Goal: Check status

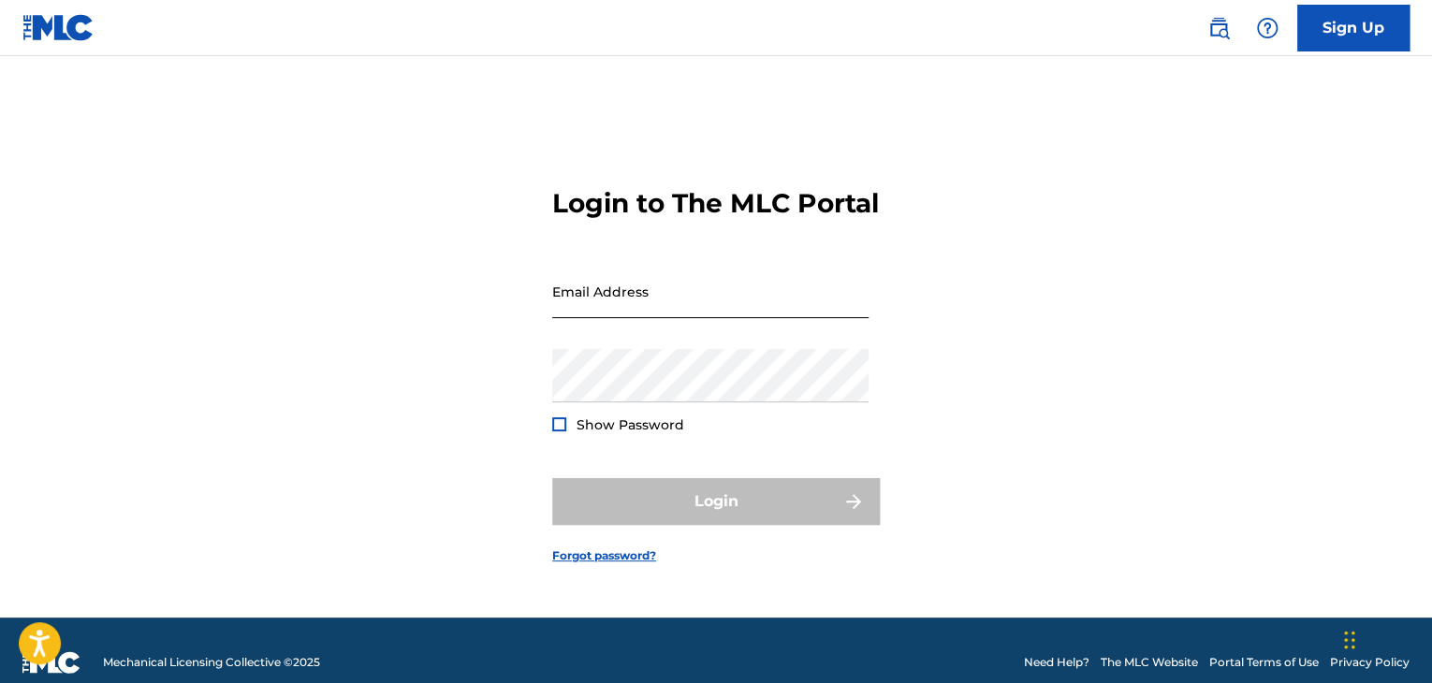
click at [760, 306] on input "Email Address" at bounding box center [710, 291] width 316 height 53
type input "[EMAIL_ADDRESS][DOMAIN_NAME]"
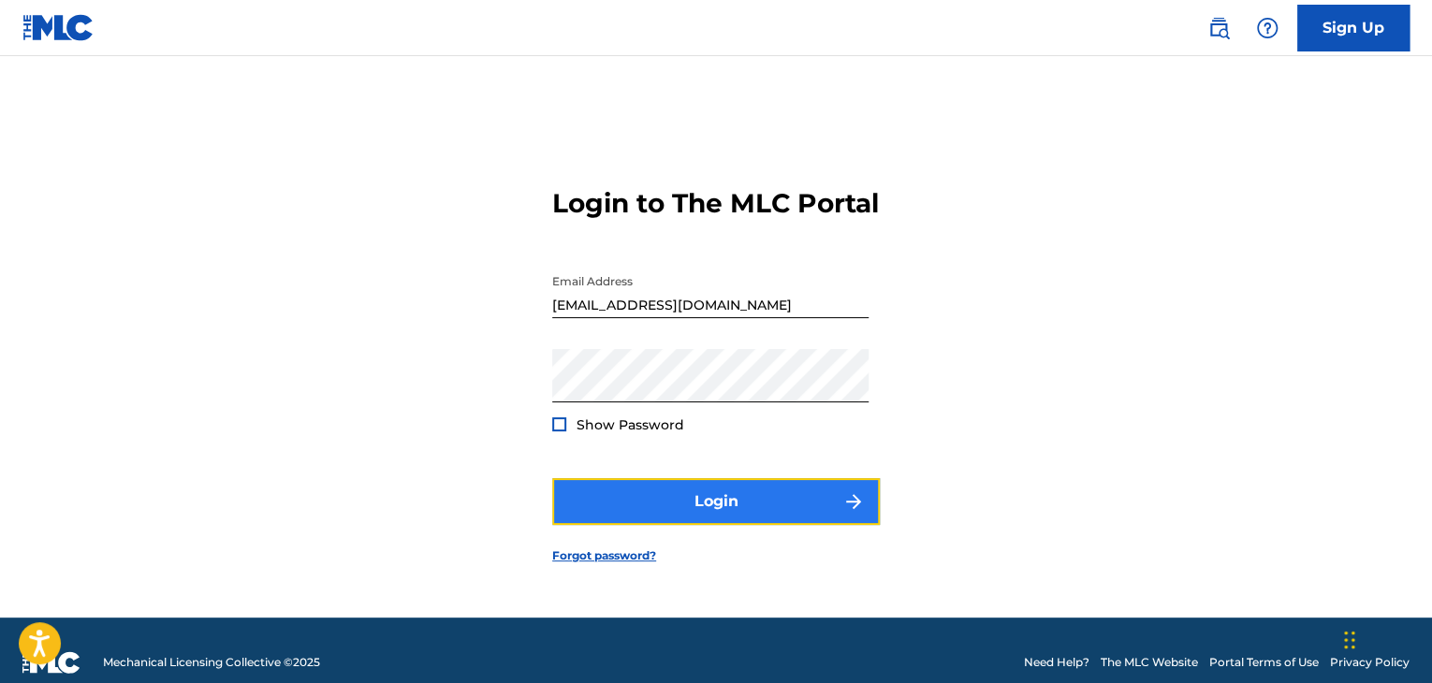
click at [742, 500] on button "Login" at bounding box center [716, 501] width 328 height 47
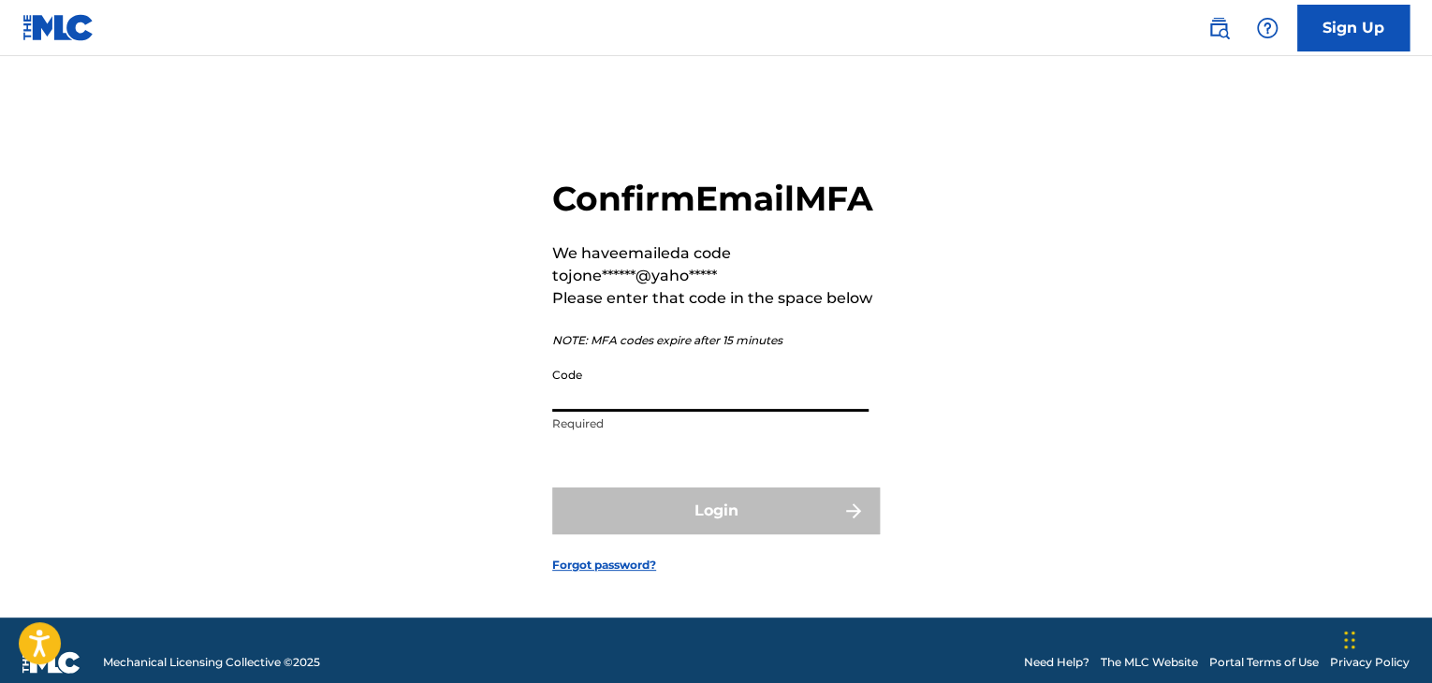
click at [637, 412] on input "Code" at bounding box center [710, 385] width 316 height 53
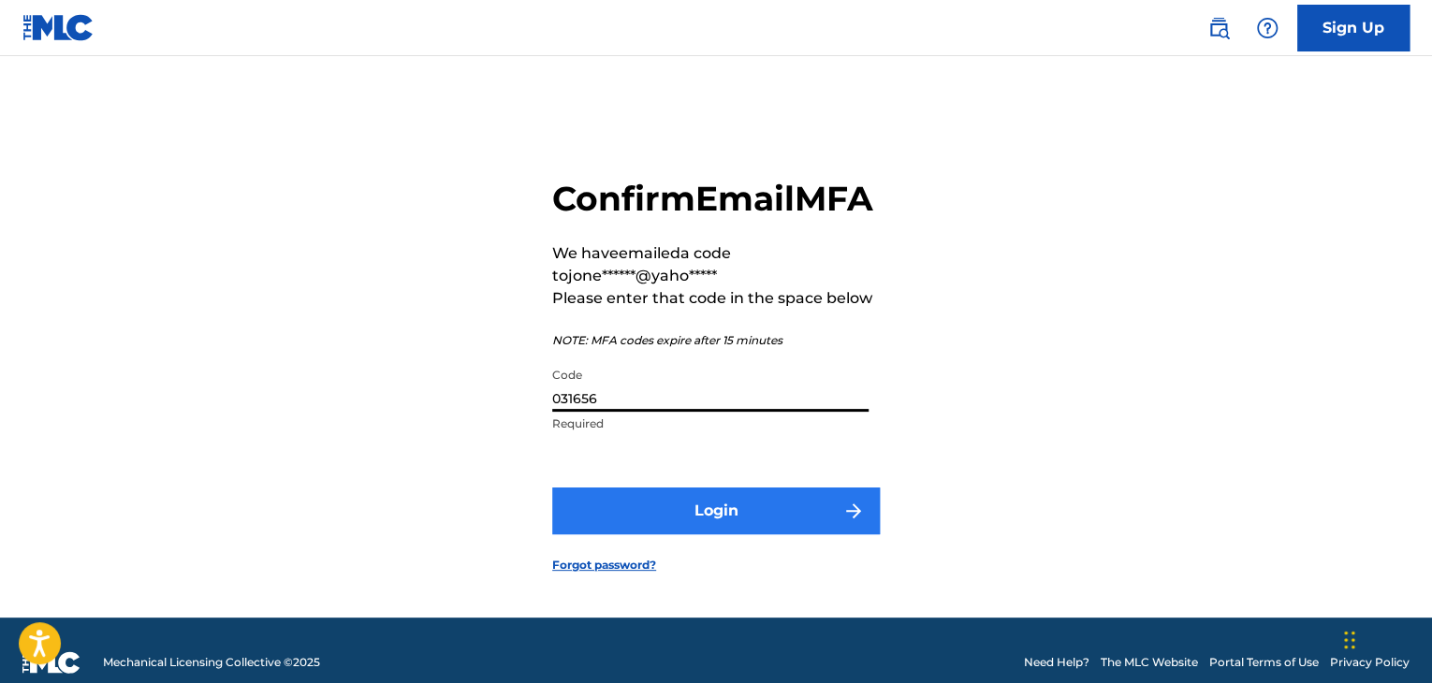
type input "031656"
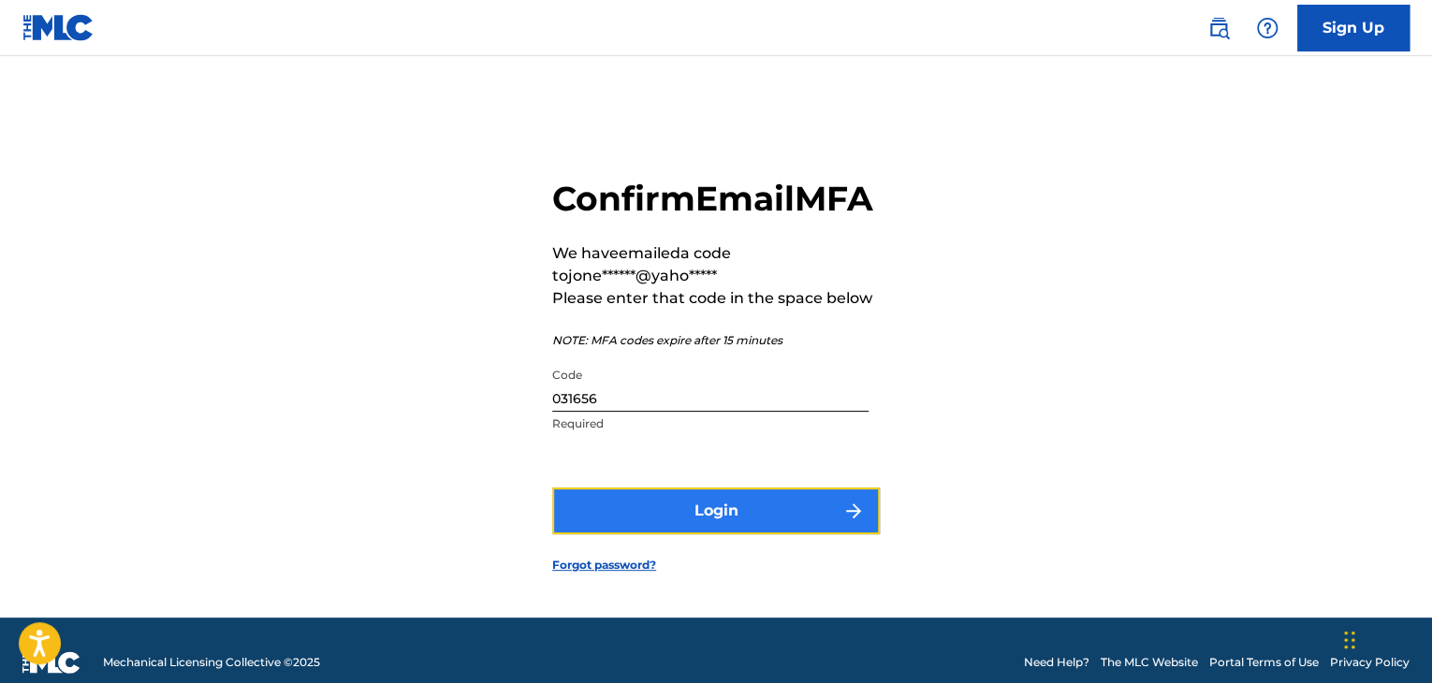
click at [681, 533] on button "Login" at bounding box center [716, 511] width 328 height 47
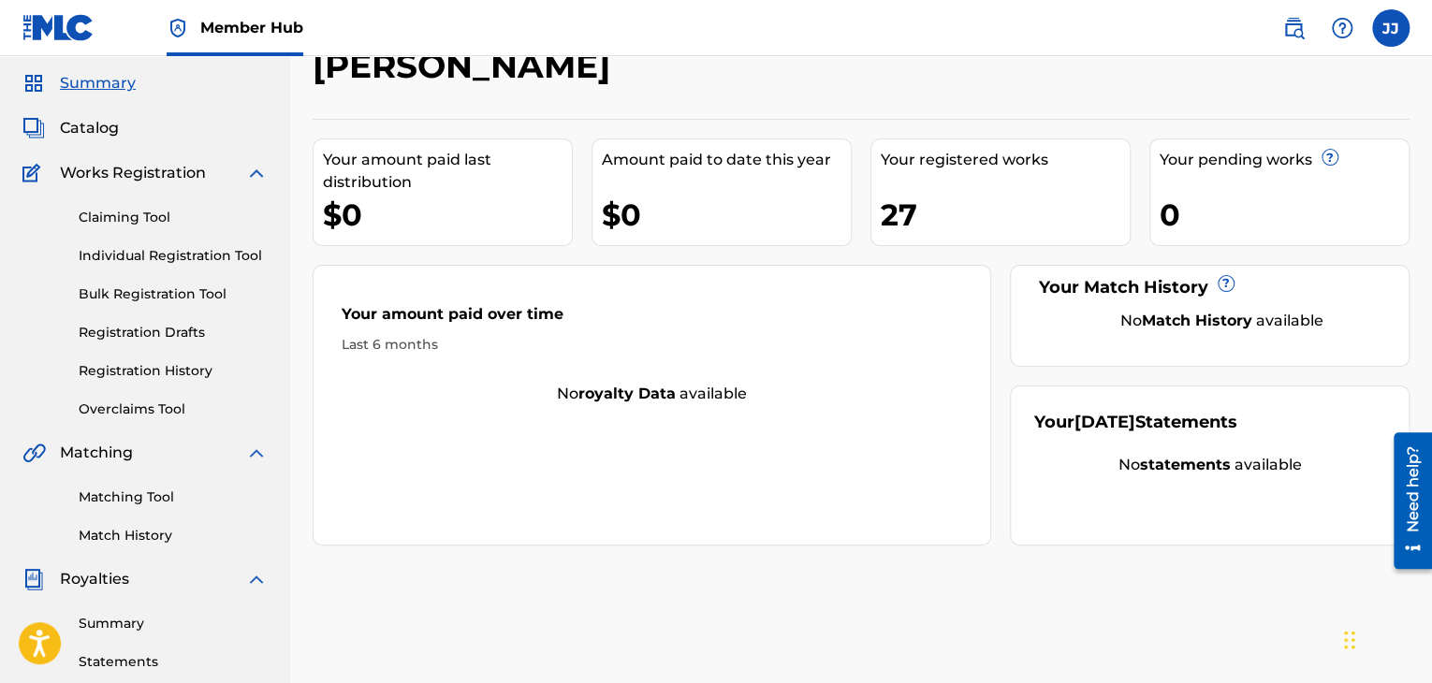
scroll to position [55, 0]
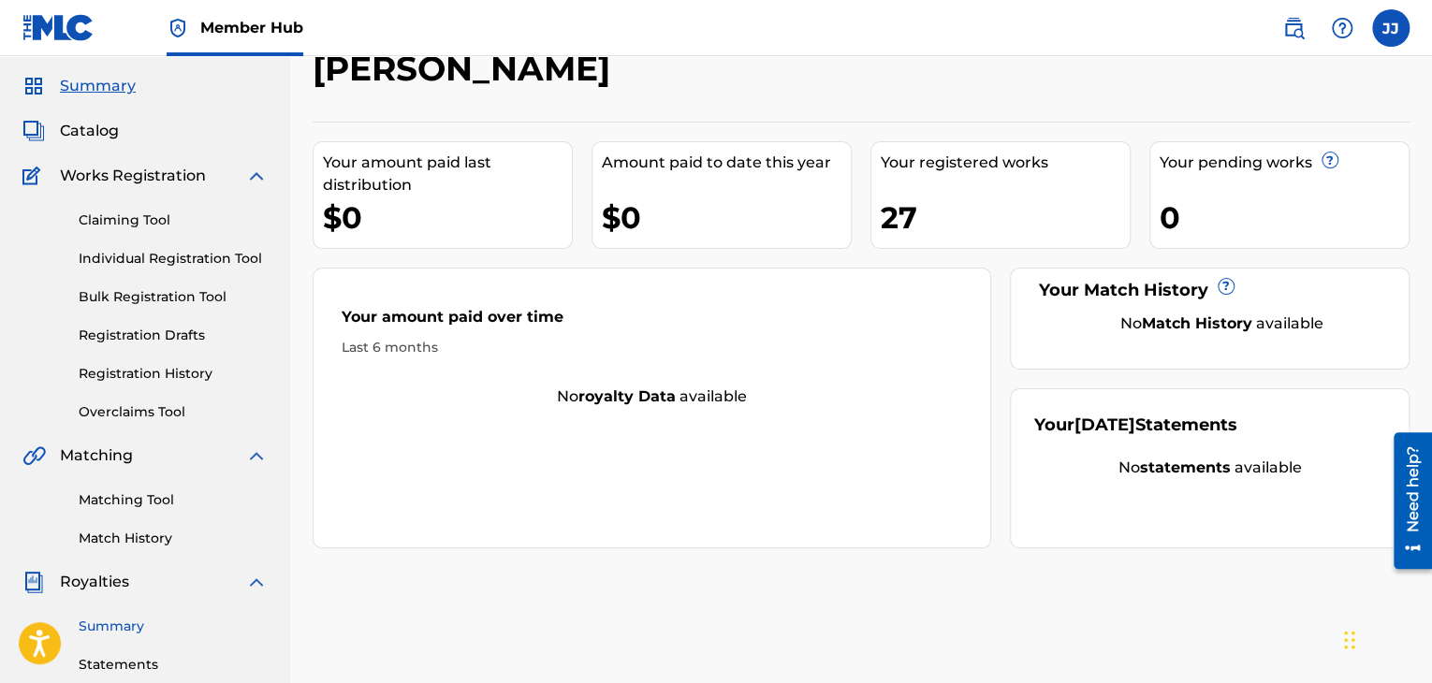
click at [140, 622] on link "Summary" at bounding box center [173, 627] width 189 height 20
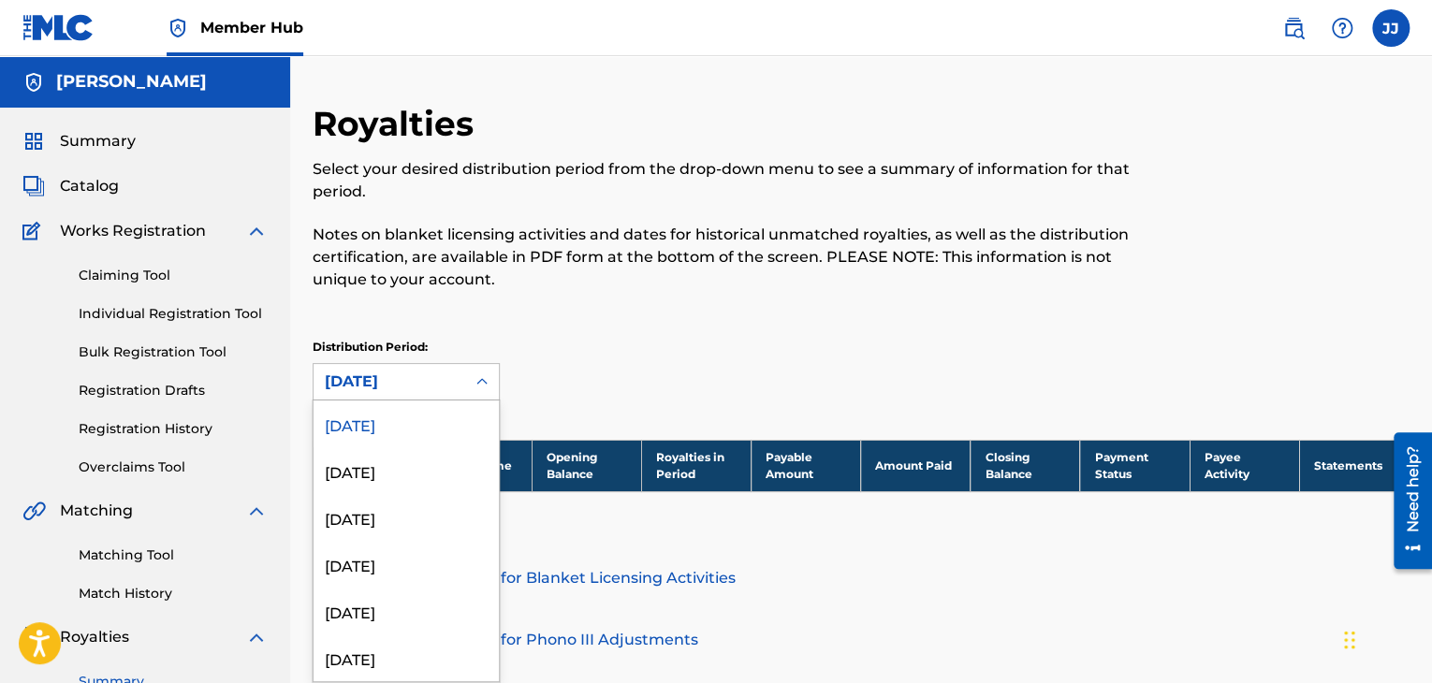
click at [374, 373] on div "[DATE]" at bounding box center [389, 382] width 129 height 22
click at [379, 472] on div "[DATE]" at bounding box center [406, 471] width 185 height 47
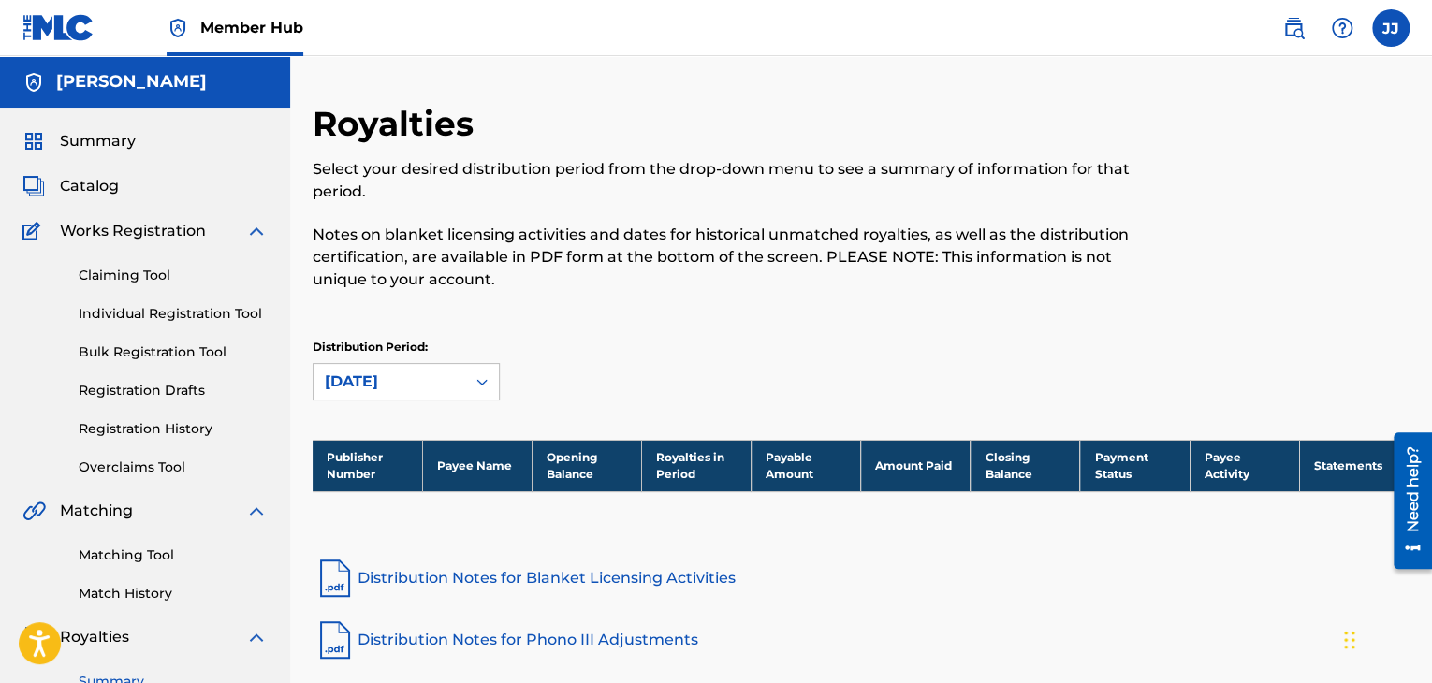
click at [382, 407] on div "Distribution Period: [DATE]" at bounding box center [861, 378] width 1097 height 79
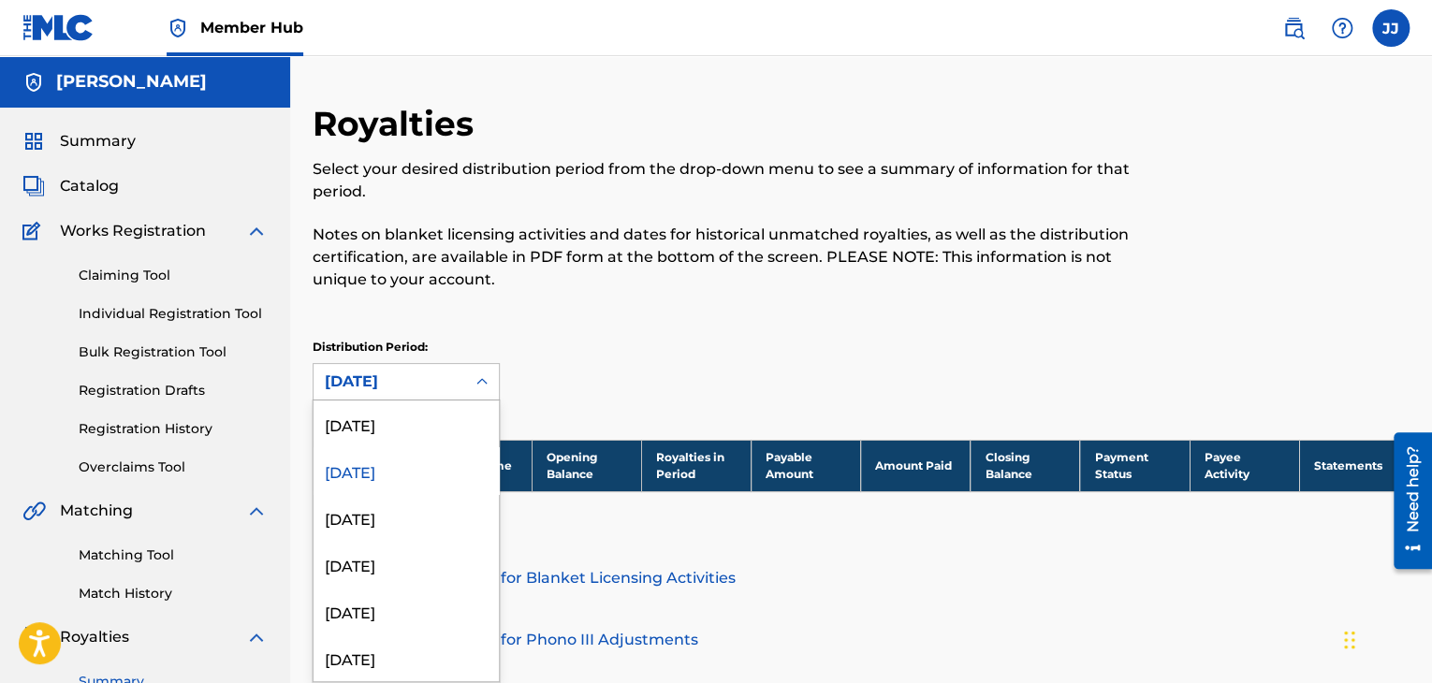
click at [382, 391] on div "[DATE]" at bounding box center [389, 382] width 129 height 22
click at [378, 515] on div "[DATE]" at bounding box center [406, 517] width 185 height 47
click at [397, 379] on div "[DATE]" at bounding box center [389, 382] width 129 height 22
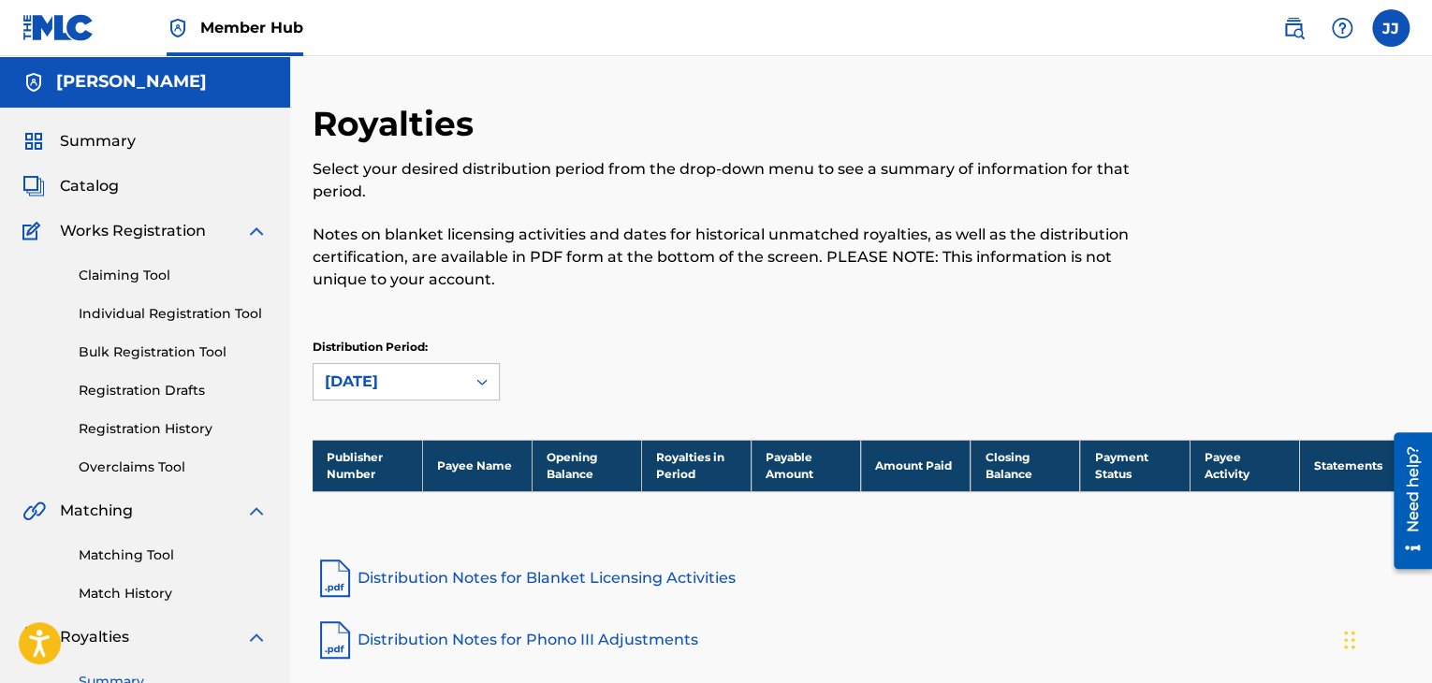
click at [397, 379] on div "[DATE]" at bounding box center [389, 382] width 129 height 22
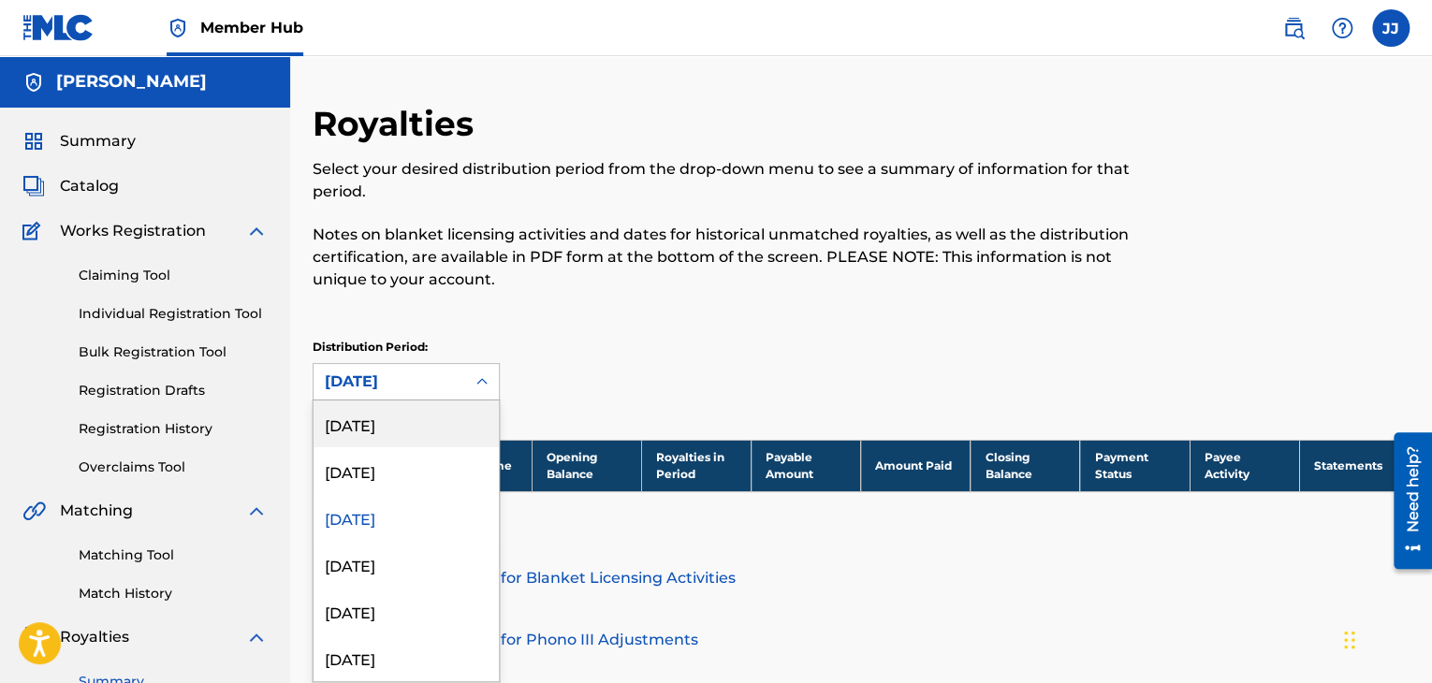
click at [141, 646] on div "Royalties" at bounding box center [144, 637] width 245 height 22
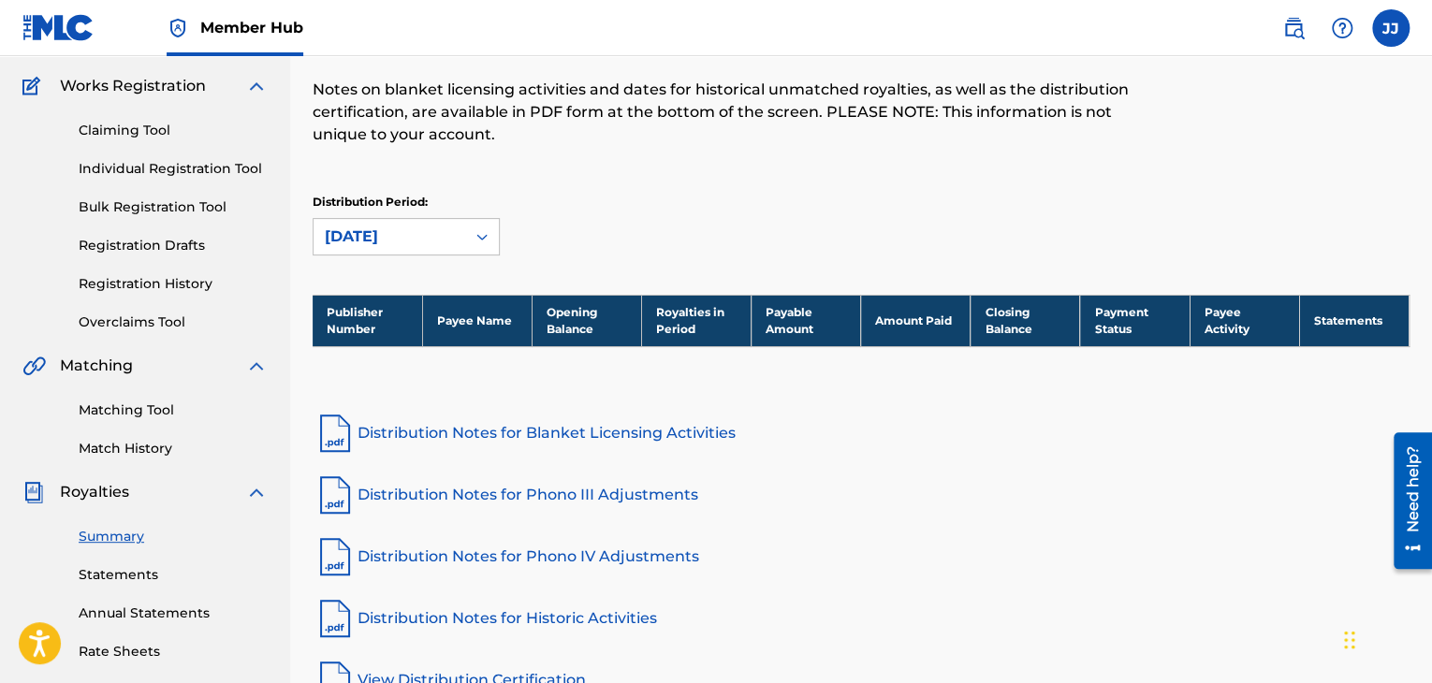
scroll to position [146, 0]
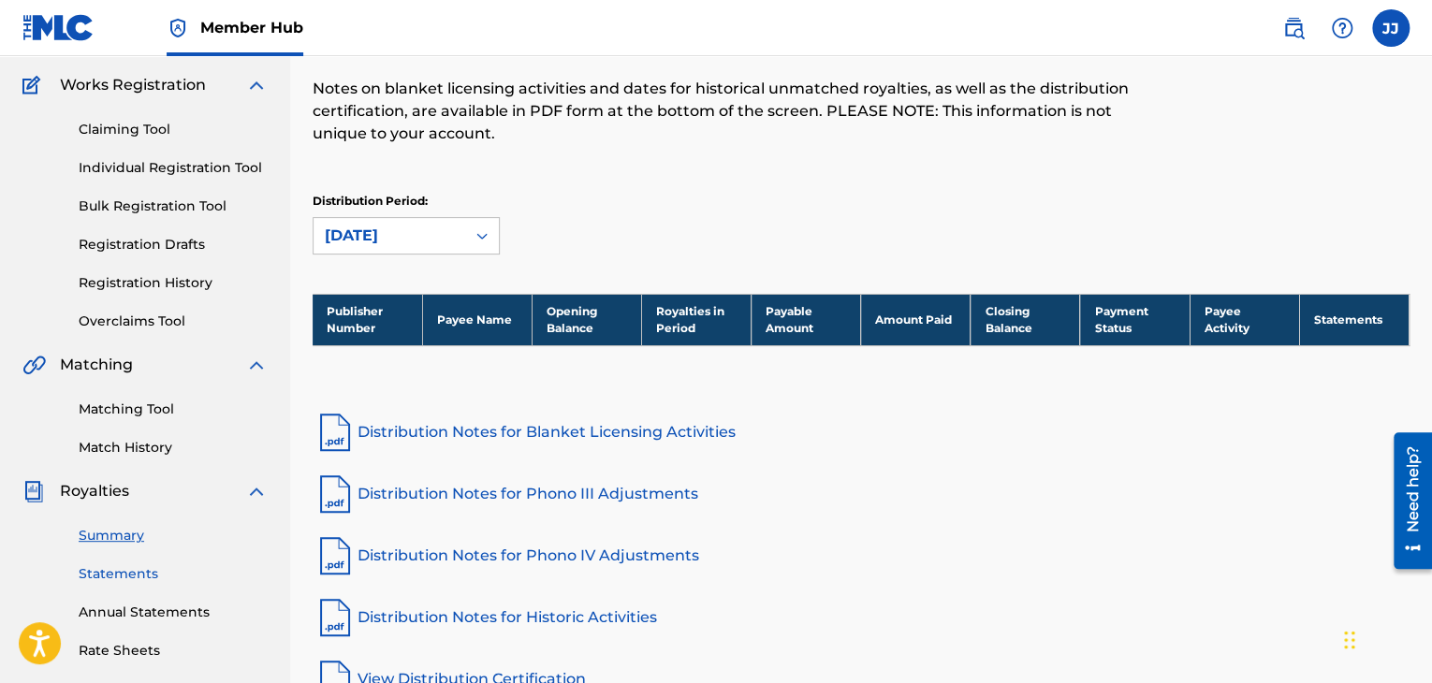
click at [129, 573] on link "Statements" at bounding box center [173, 575] width 189 height 20
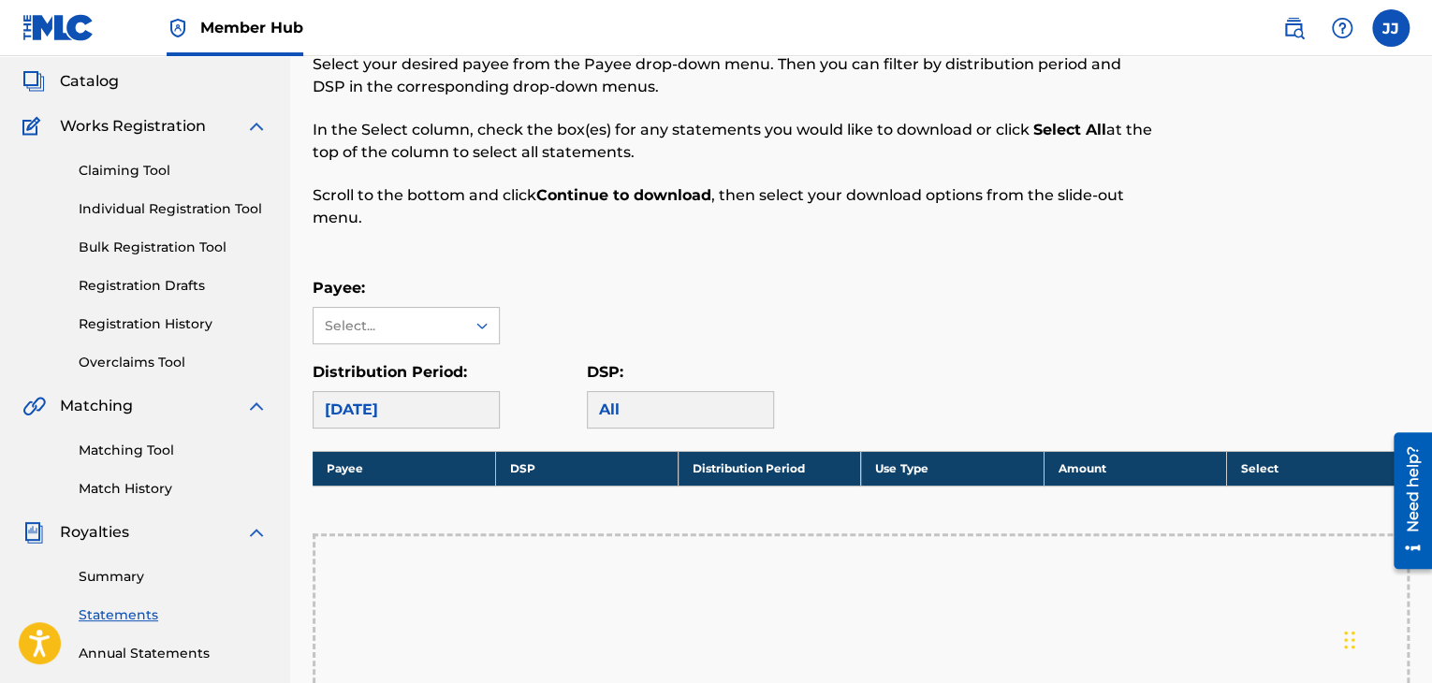
scroll to position [127, 0]
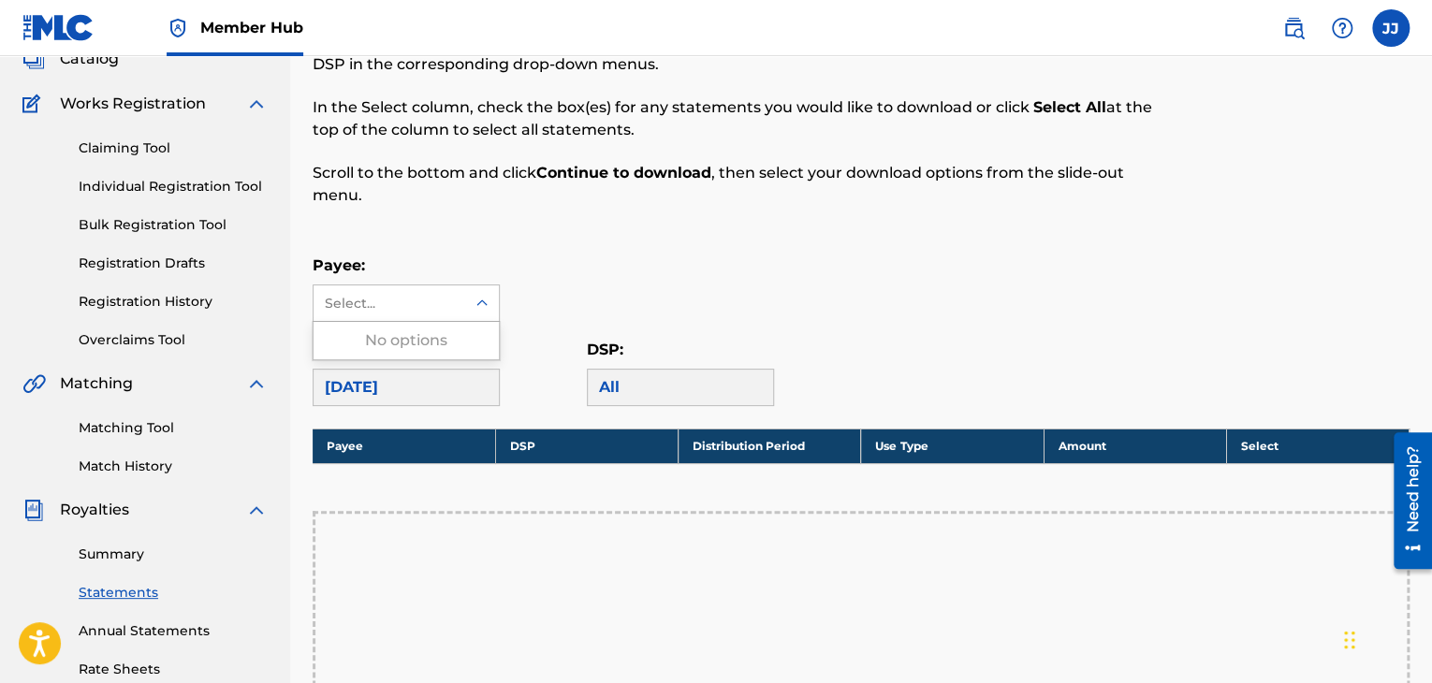
click at [419, 310] on div "Select..." at bounding box center [388, 304] width 127 height 20
click at [419, 350] on div "No options" at bounding box center [406, 340] width 185 height 37
click at [611, 395] on div "All" at bounding box center [680, 387] width 187 height 37
click at [436, 380] on div "[DATE]" at bounding box center [406, 387] width 187 height 37
drag, startPoint x: 436, startPoint y: 380, endPoint x: 462, endPoint y: 590, distance: 211.2
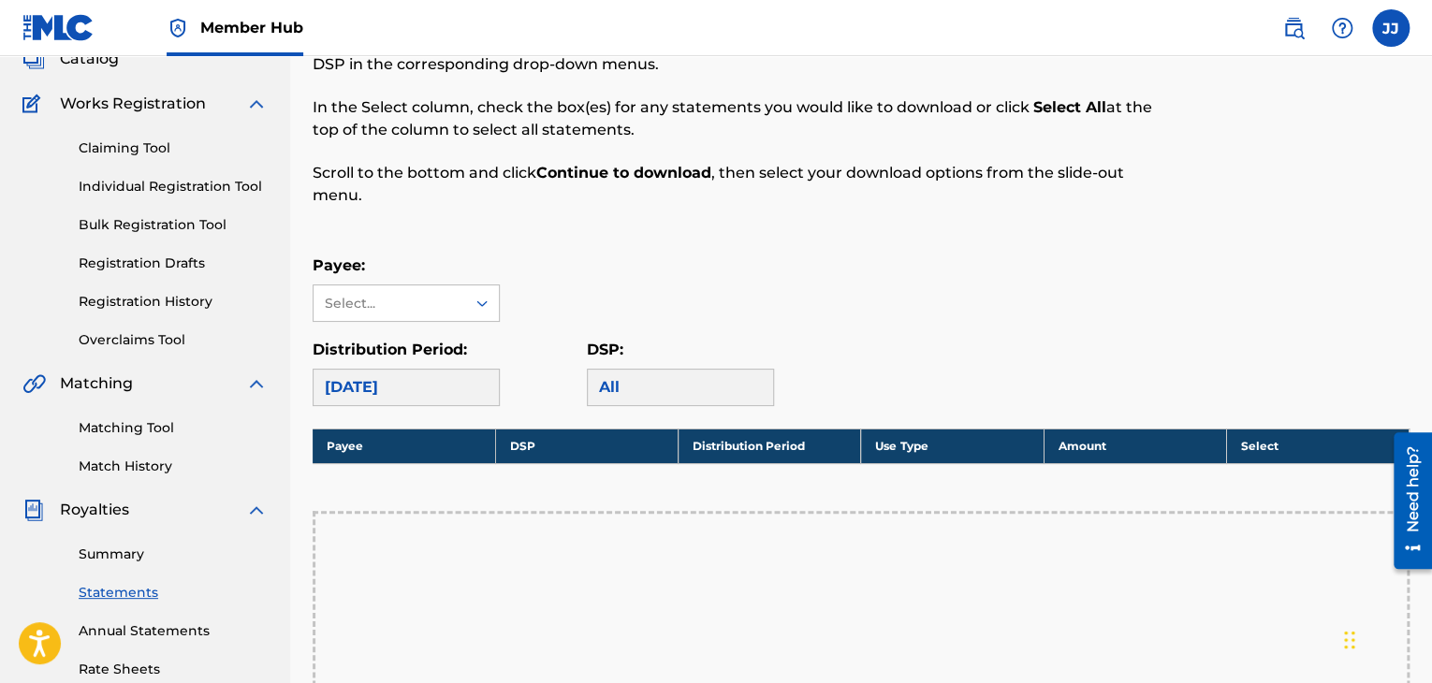
click at [462, 590] on div "Royalty Statements Select your desired payee from the Payee drop-down menu. The…" at bounding box center [861, 544] width 1097 height 1137
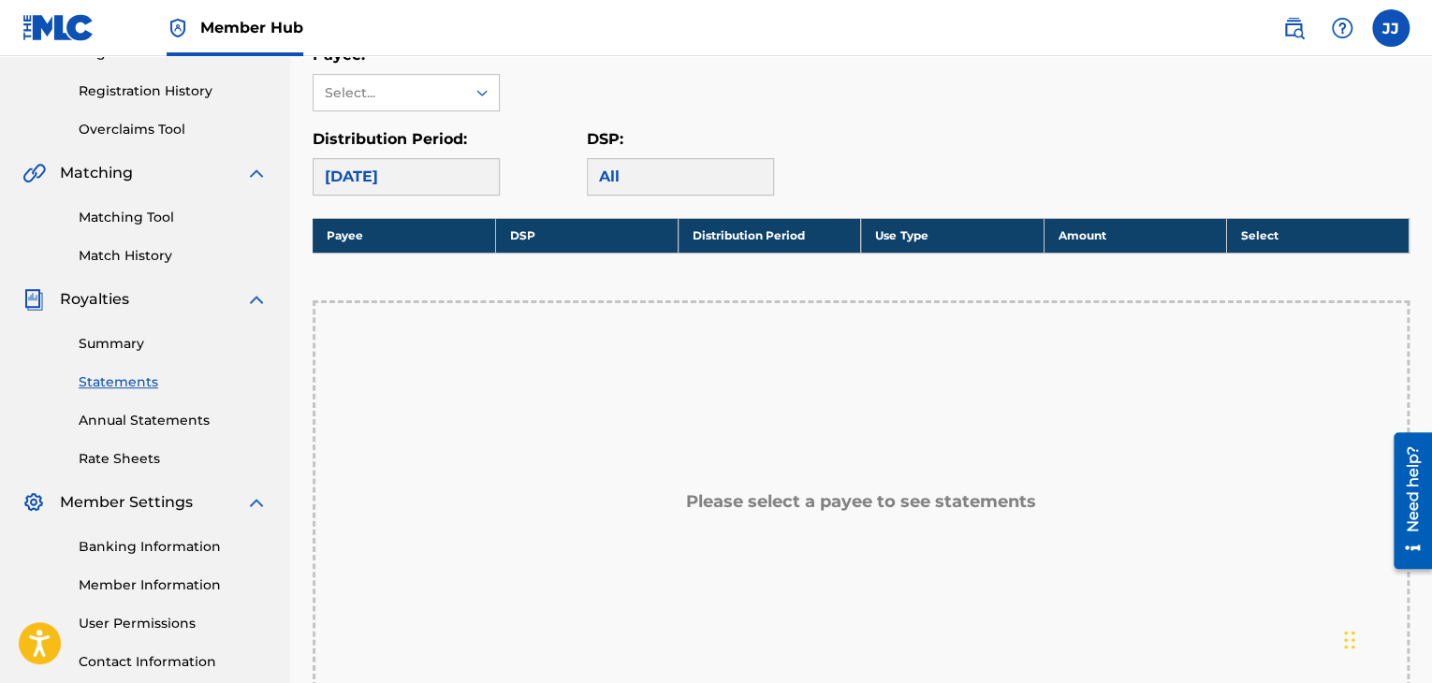
scroll to position [339, 0]
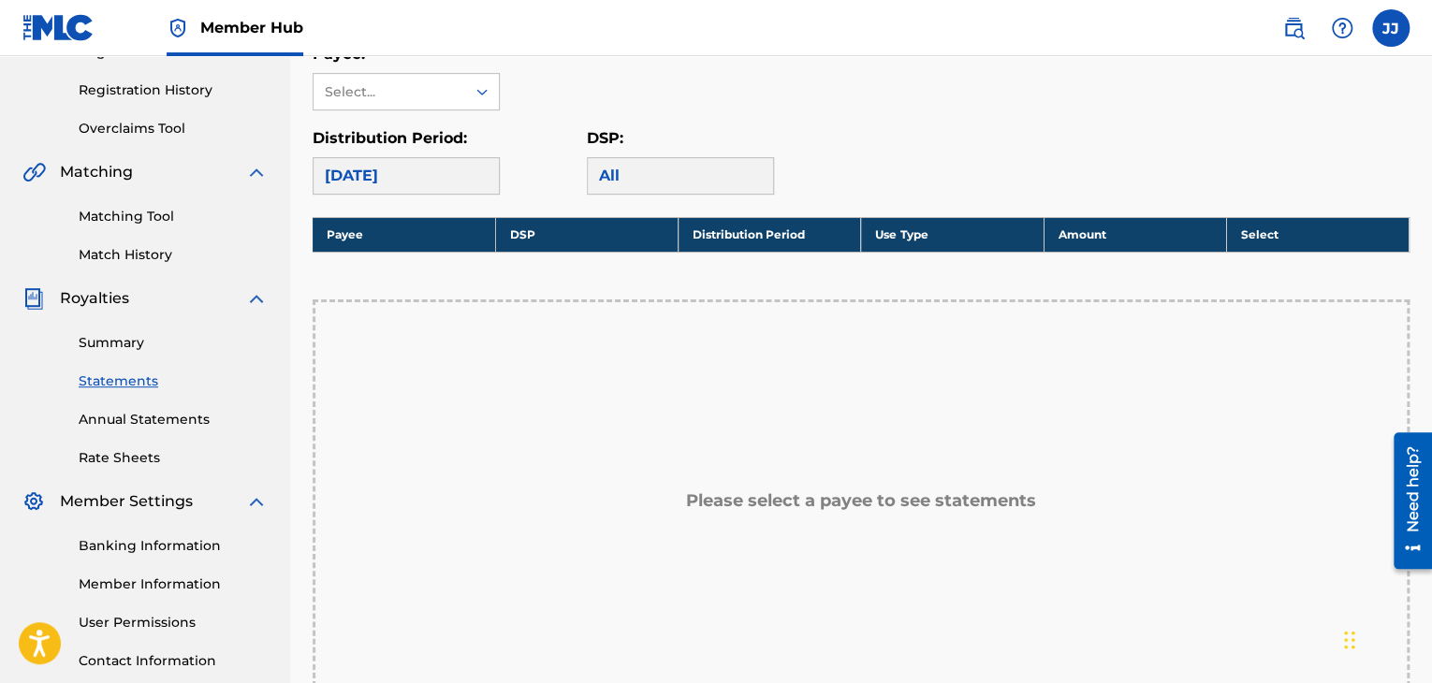
click at [723, 493] on h5 "Please select a payee to see statements" at bounding box center [861, 502] width 350 height 22
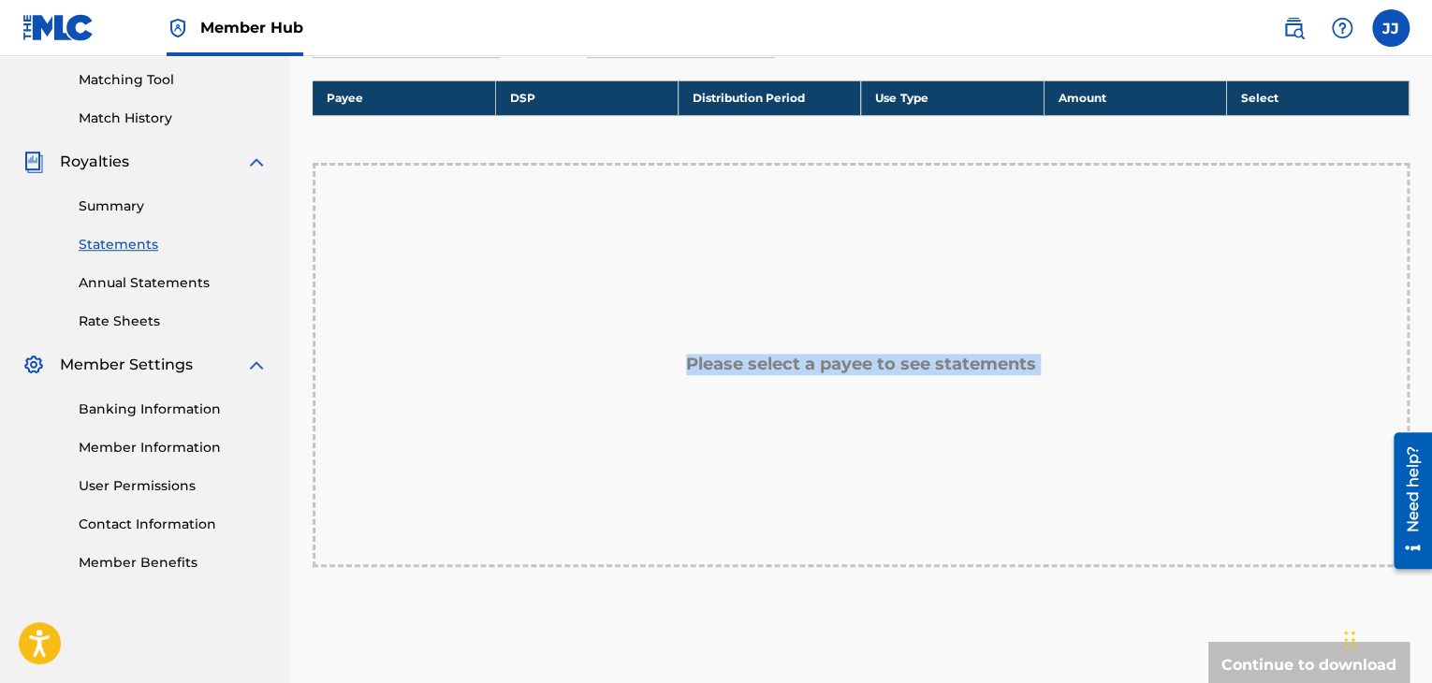
scroll to position [595, 0]
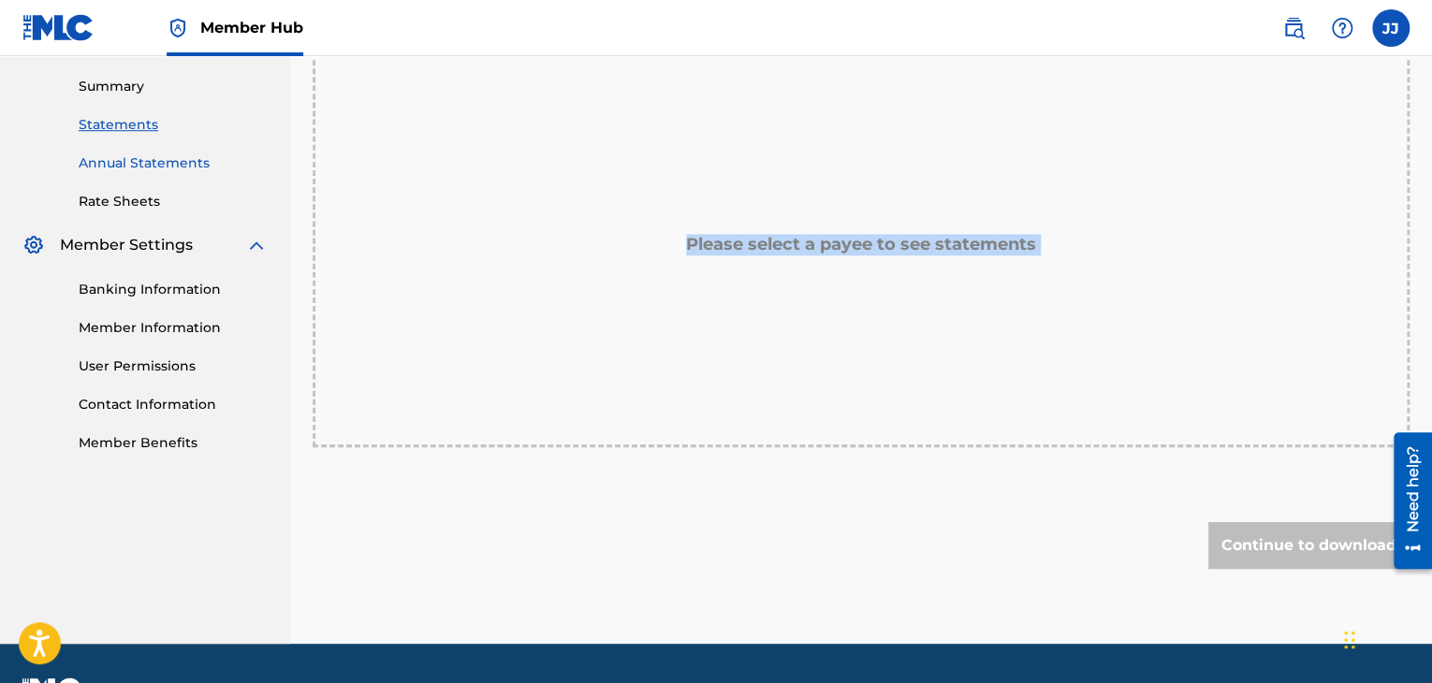
click at [129, 158] on link "Annual Statements" at bounding box center [173, 164] width 189 height 20
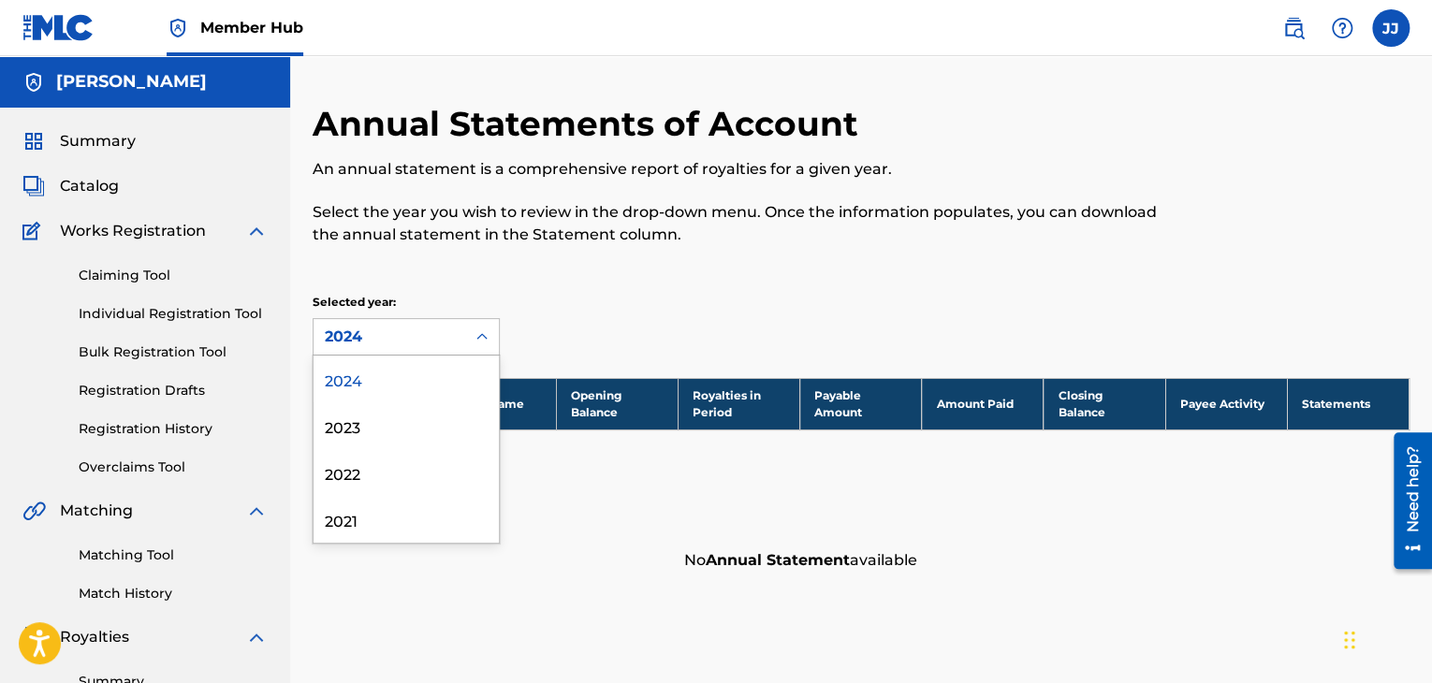
click at [356, 337] on div "2024" at bounding box center [389, 337] width 129 height 22
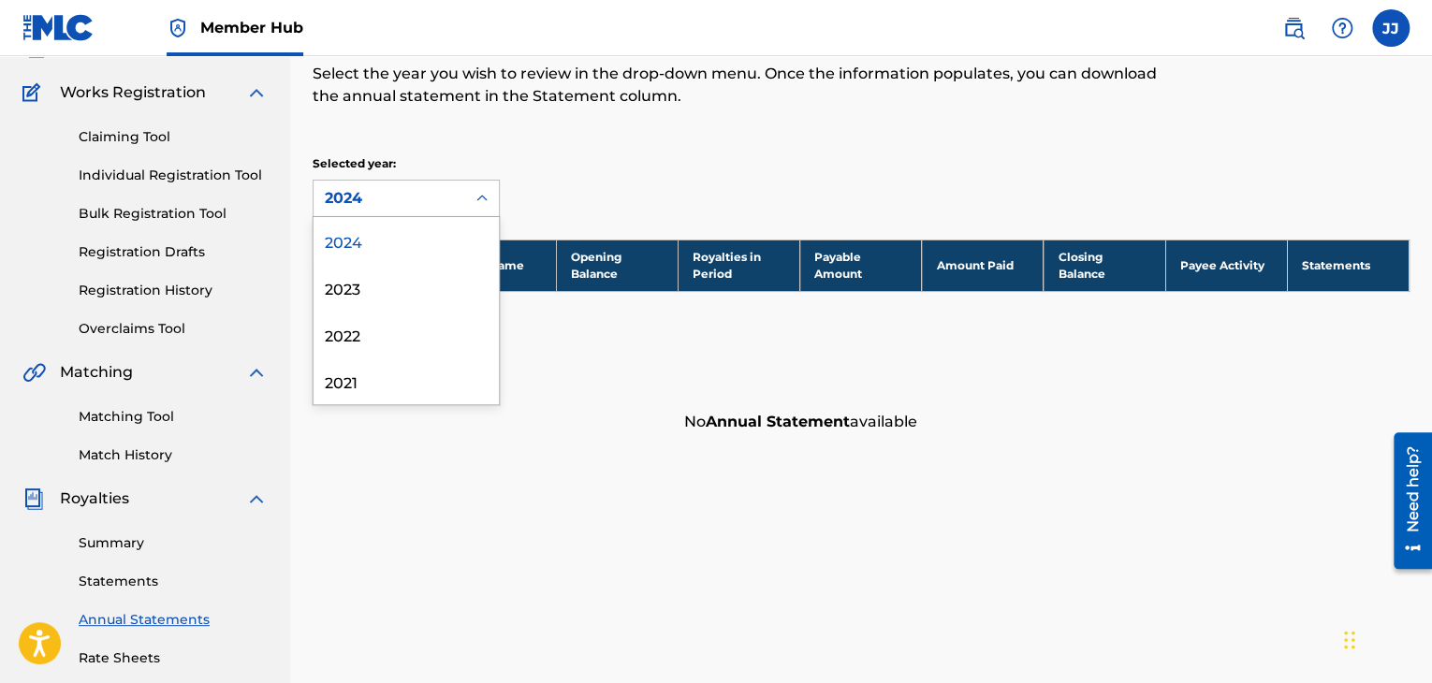
scroll to position [154, 0]
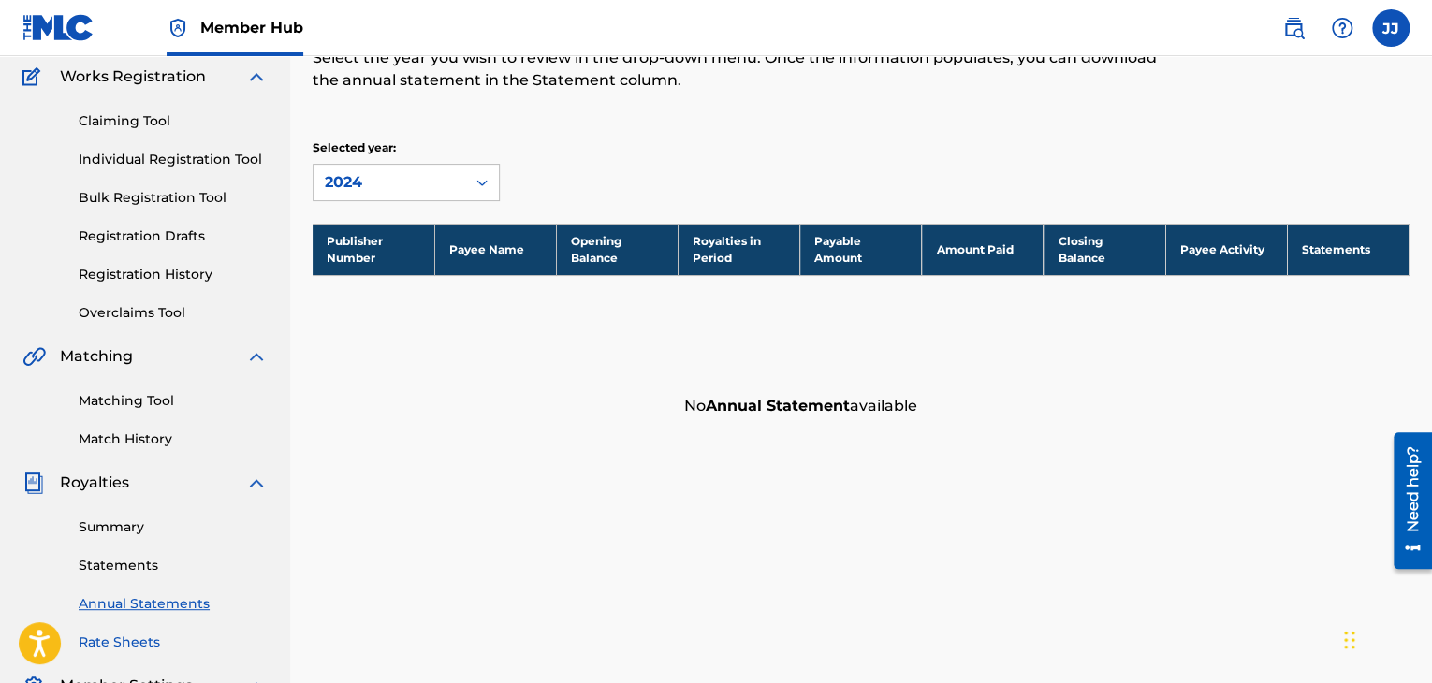
click at [131, 635] on link "Rate Sheets" at bounding box center [173, 643] width 189 height 20
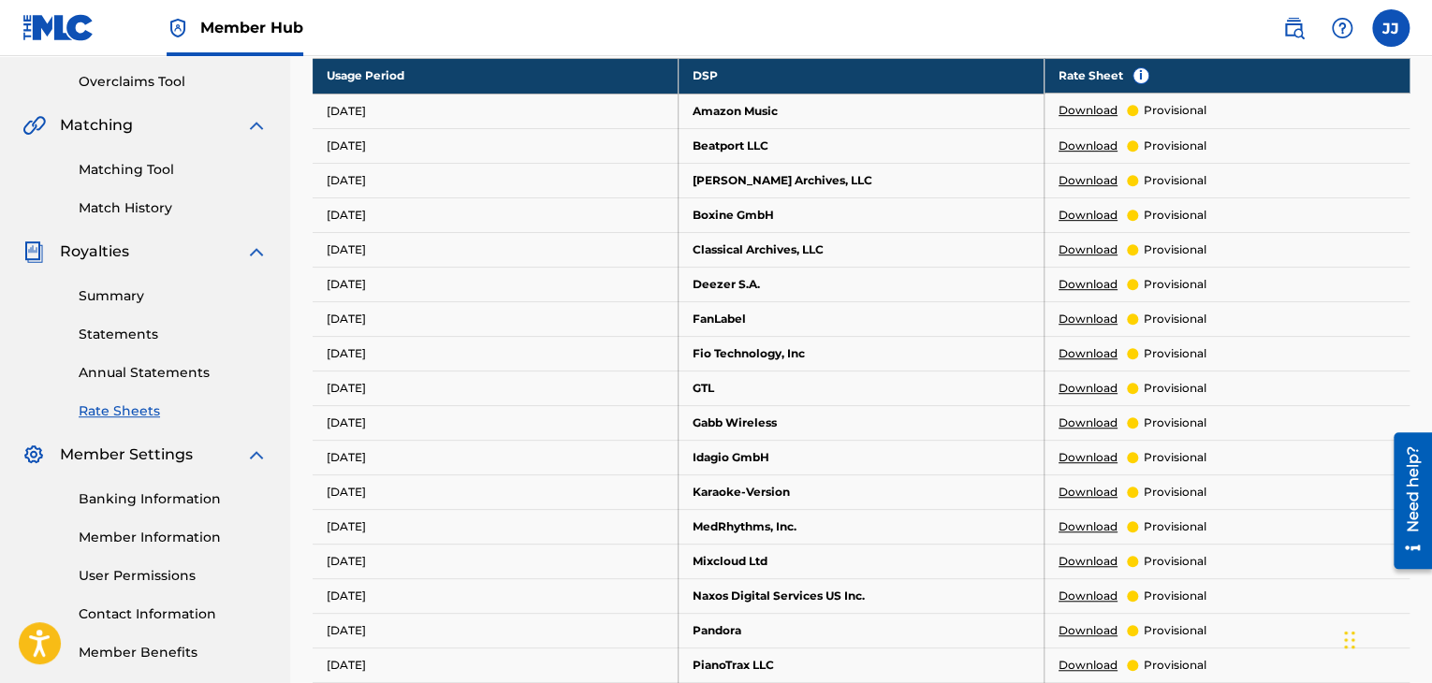
scroll to position [389, 0]
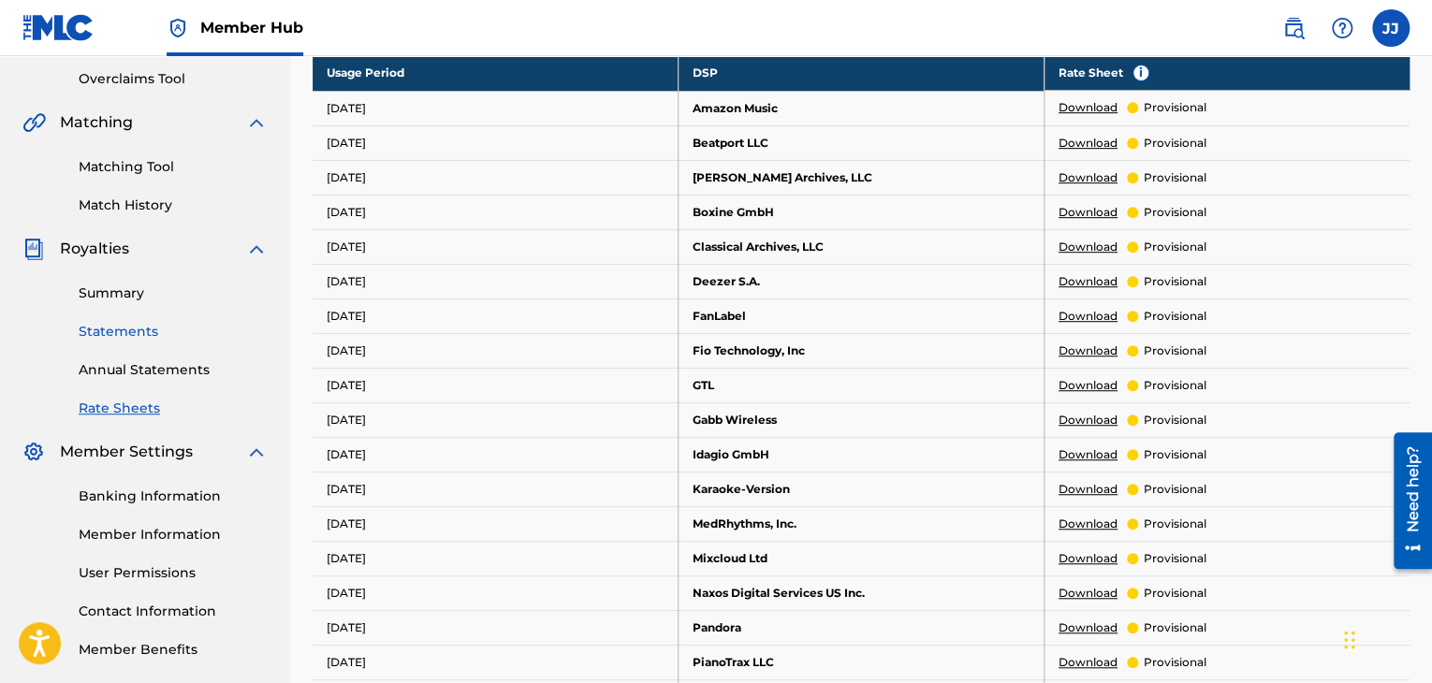
click at [146, 334] on link "Statements" at bounding box center [173, 332] width 189 height 20
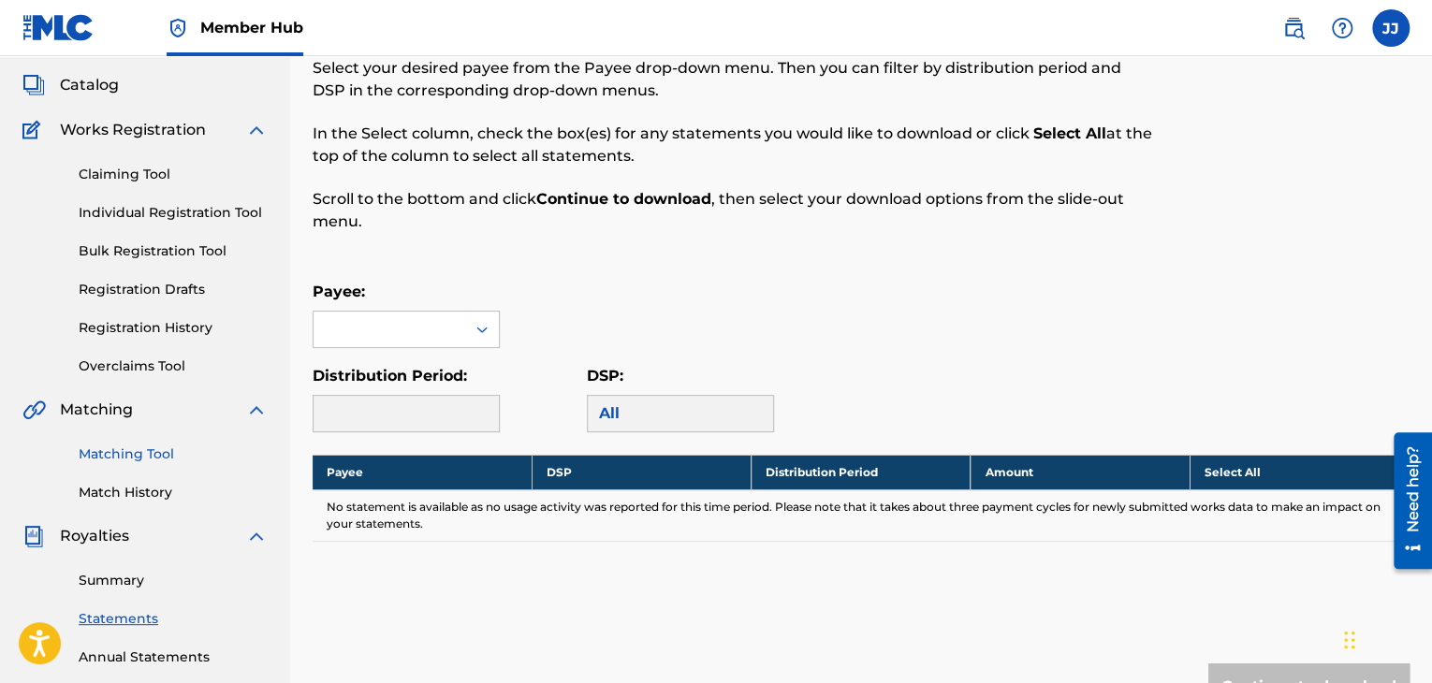
scroll to position [116, 0]
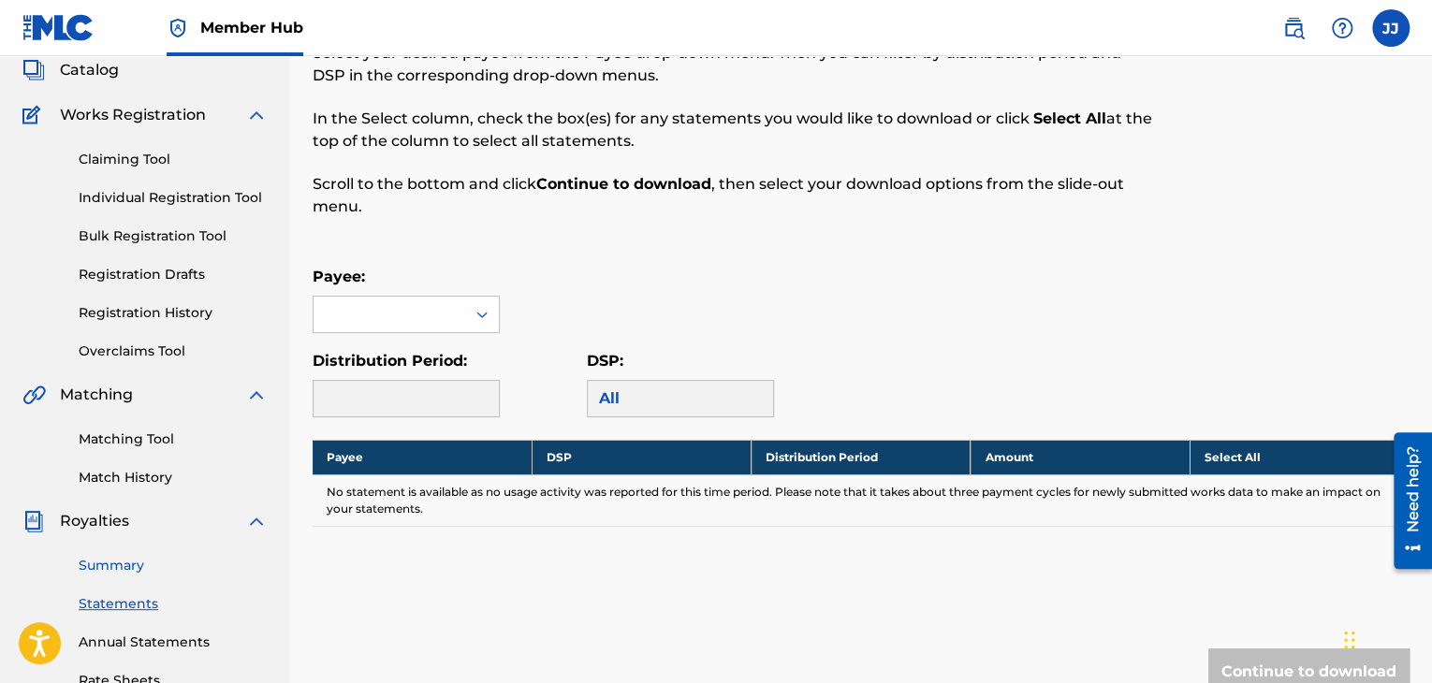
click at [102, 566] on link "Summary" at bounding box center [173, 566] width 189 height 20
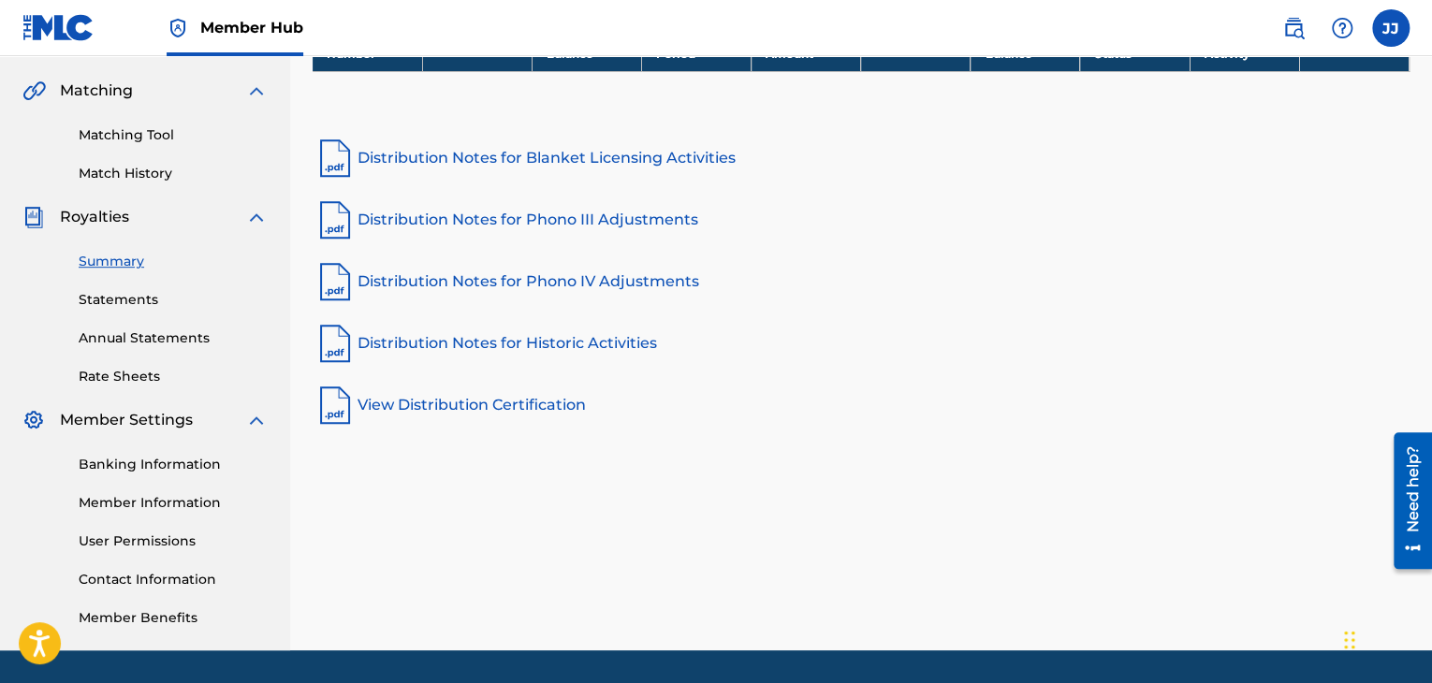
scroll to position [477, 0]
